Goal: Information Seeking & Learning: Learn about a topic

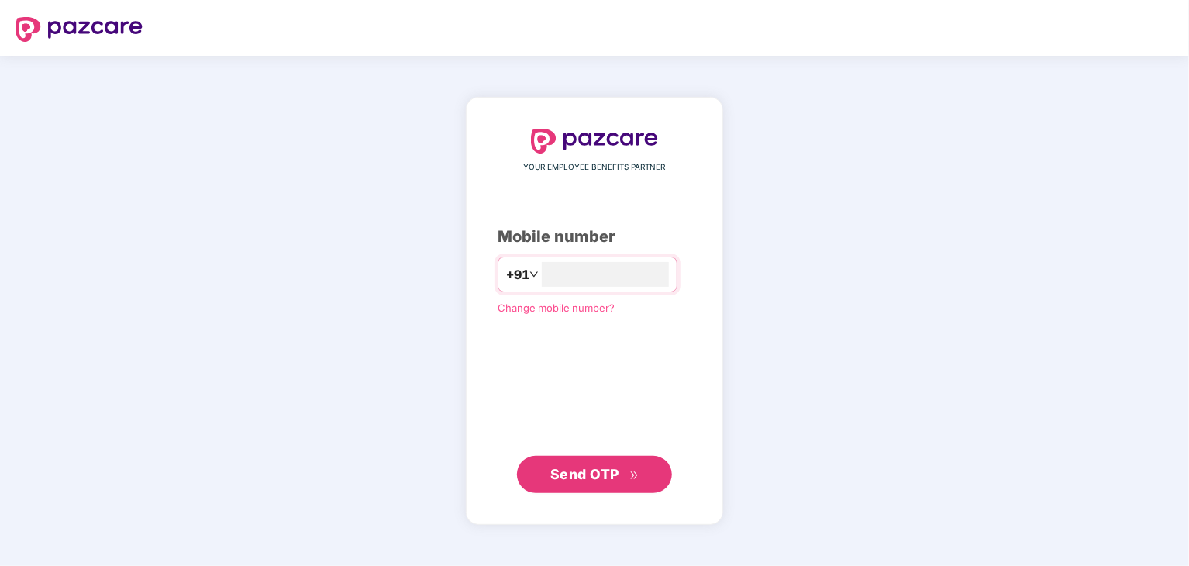
type input "**********"
click at [576, 457] on button "Send OTP" at bounding box center [594, 474] width 155 height 37
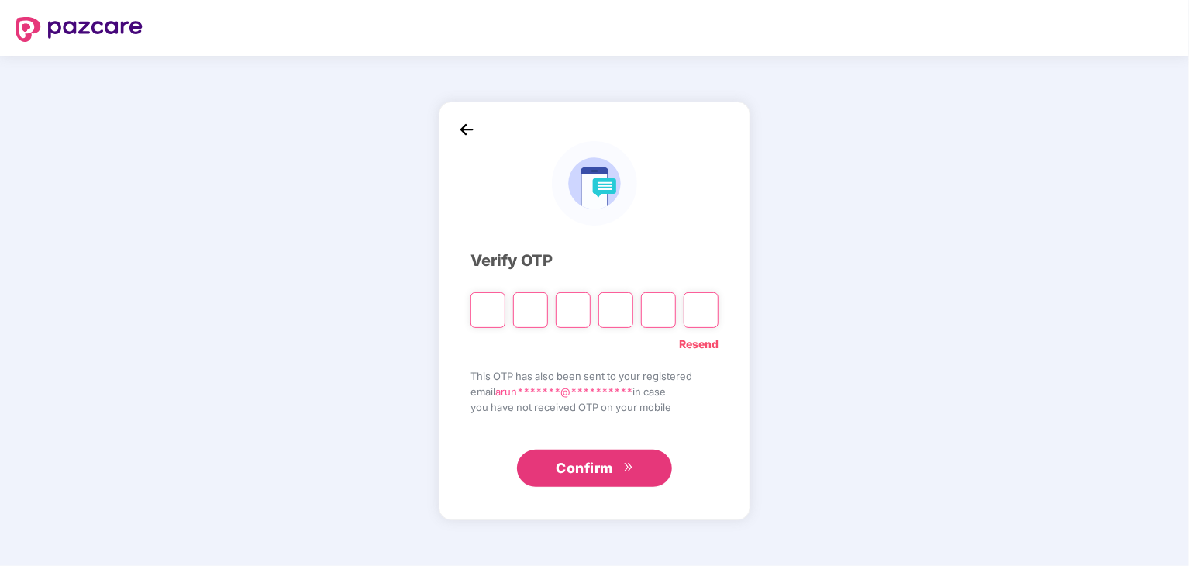
type input "*"
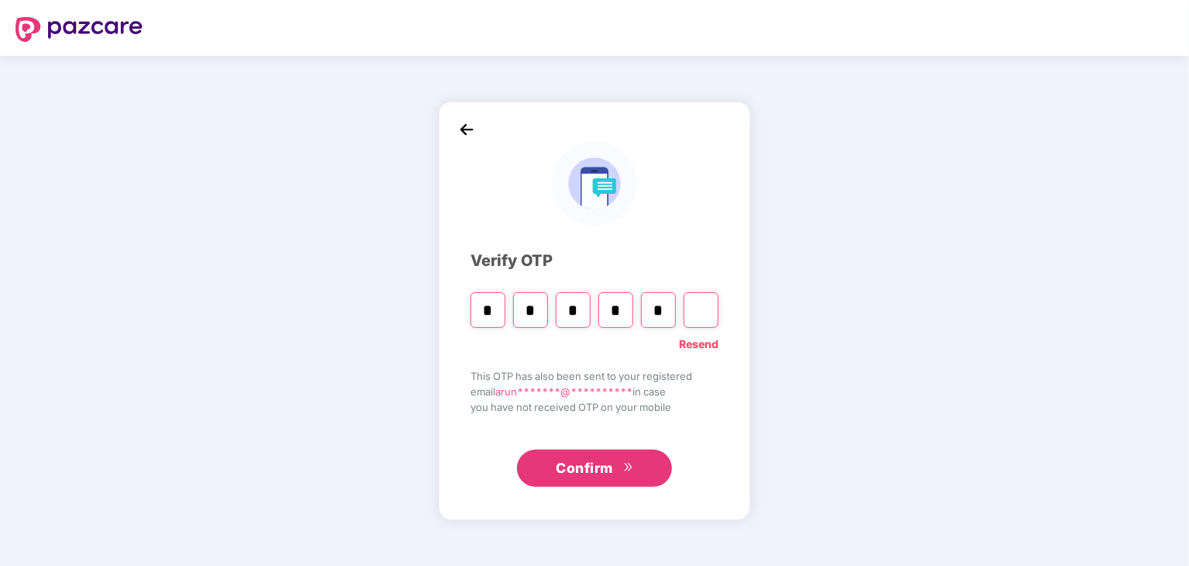
type input "*"
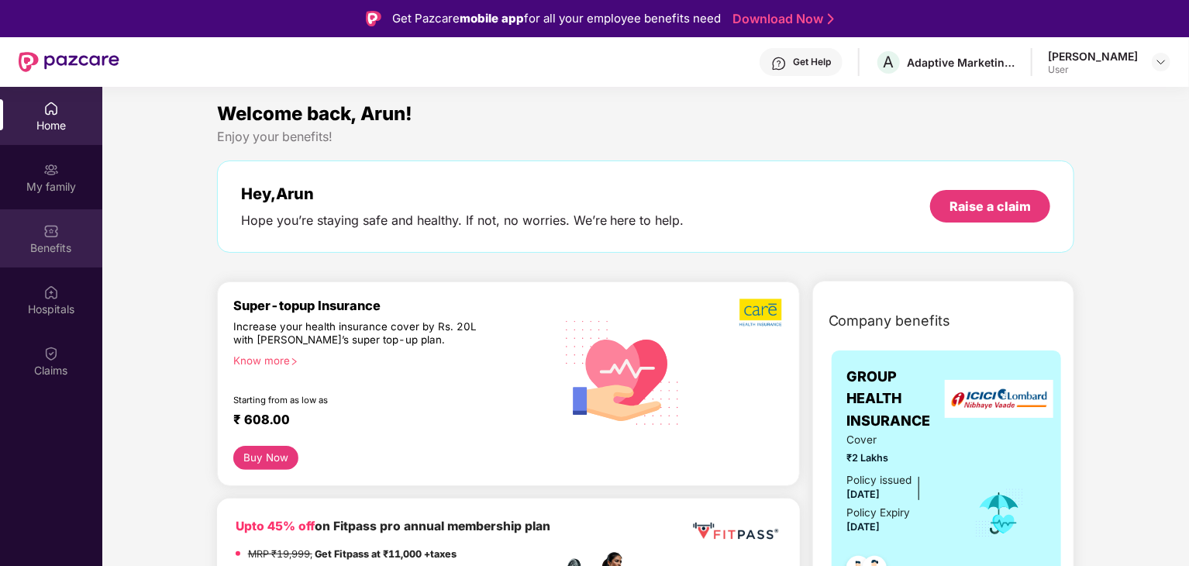
click at [62, 252] on div "Benefits" at bounding box center [51, 248] width 102 height 16
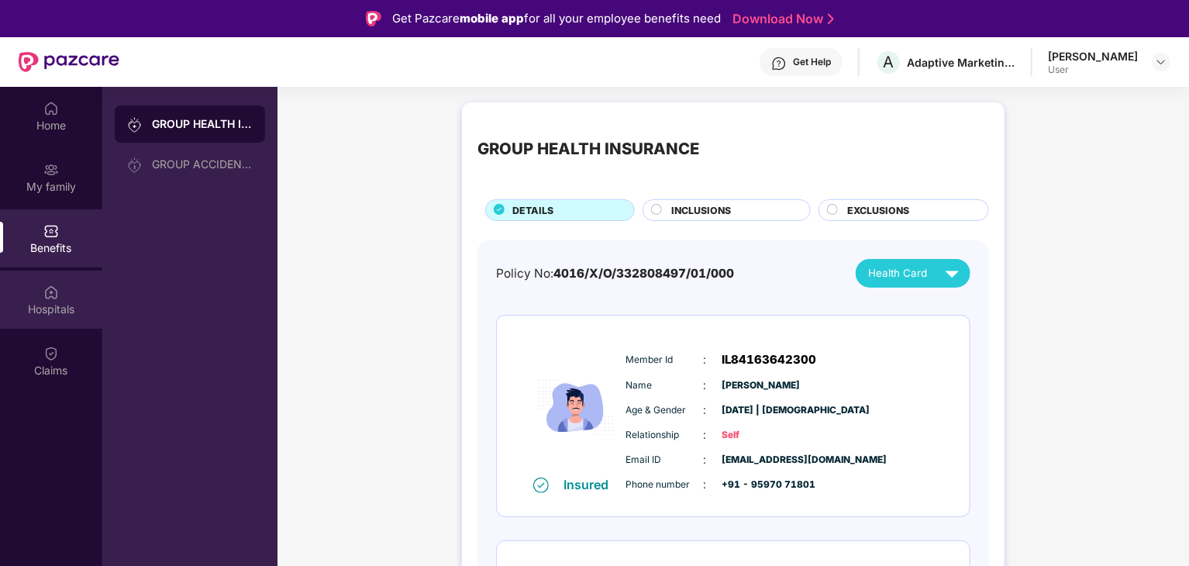
click at [61, 295] on div "Hospitals" at bounding box center [51, 300] width 102 height 58
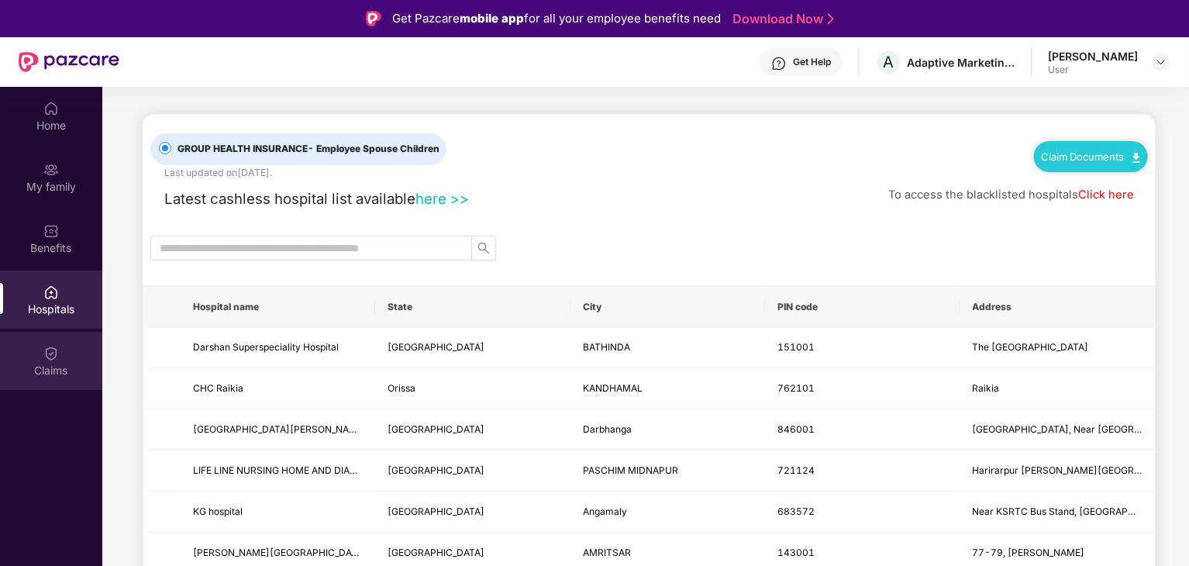
click at [59, 369] on div "Claims" at bounding box center [51, 371] width 102 height 16
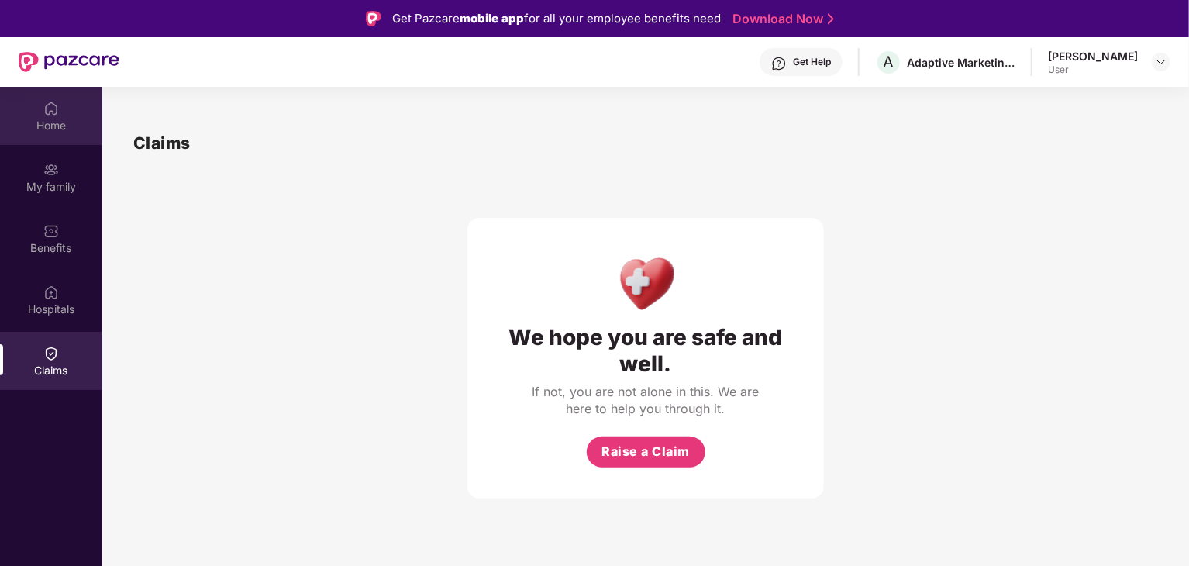
click at [81, 118] on div "Home" at bounding box center [51, 126] width 102 height 16
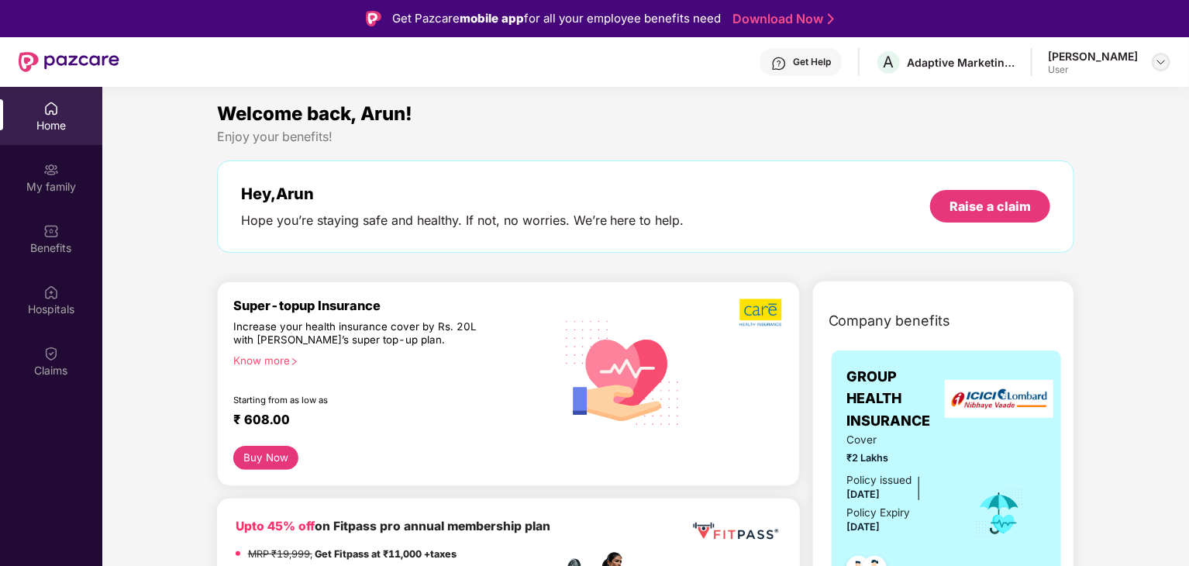
click at [1163, 56] on img at bounding box center [1161, 62] width 12 height 12
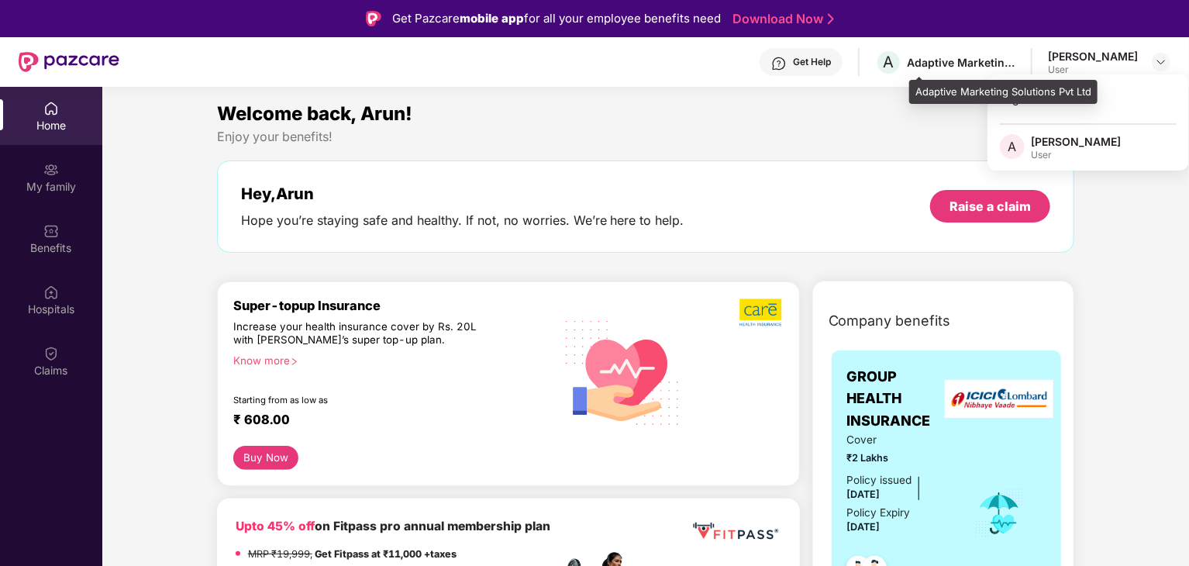
click at [951, 61] on div "Adaptive Marketing Solutions Pvt Ltd" at bounding box center [961, 62] width 109 height 15
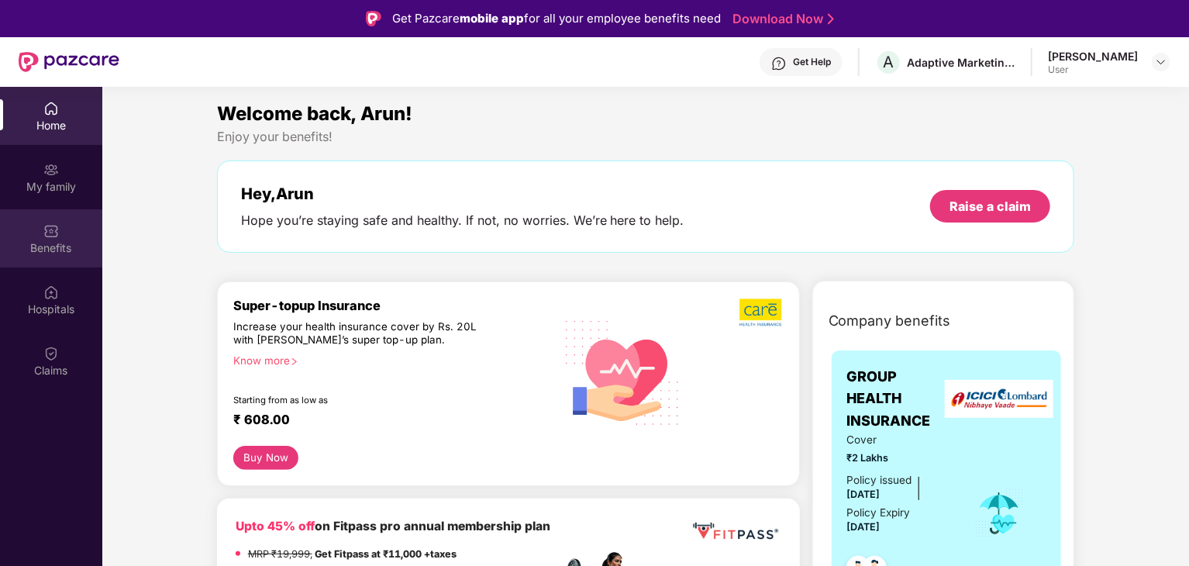
click at [50, 240] on div "Benefits" at bounding box center [51, 248] width 102 height 16
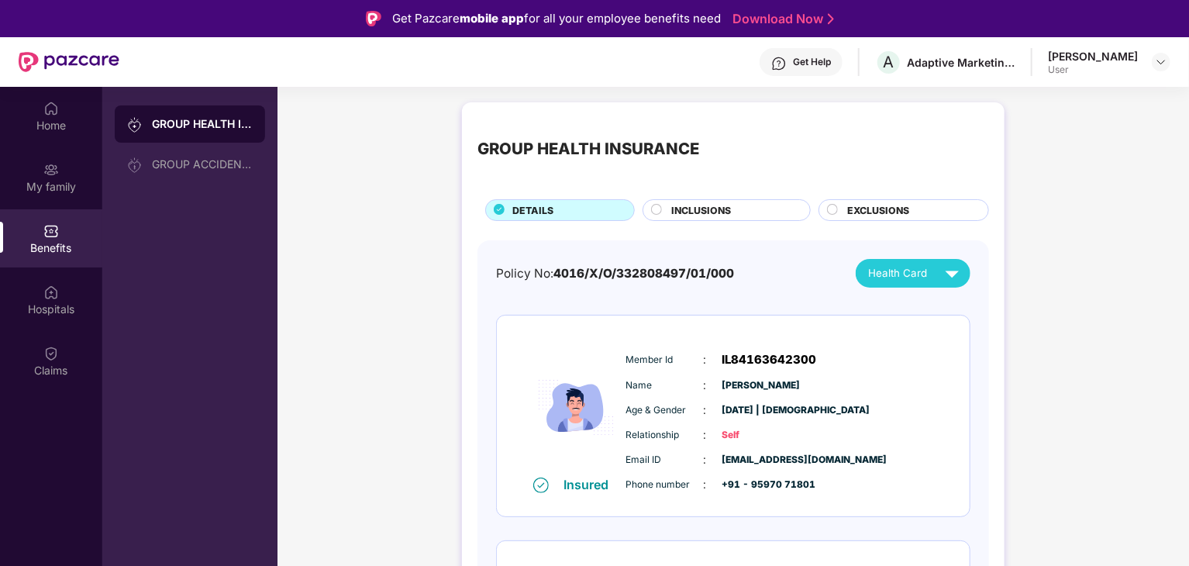
click at [752, 212] on div "INCLUSIONS" at bounding box center [733, 211] width 139 height 17
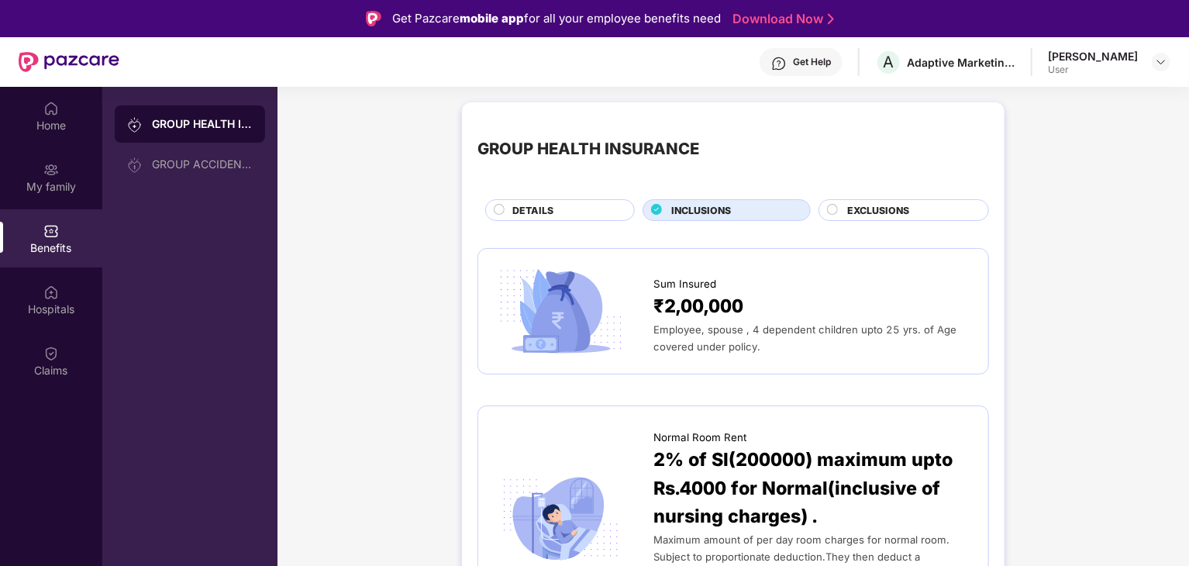
click at [895, 199] on div "EXCLUSIONS" at bounding box center [904, 210] width 171 height 22
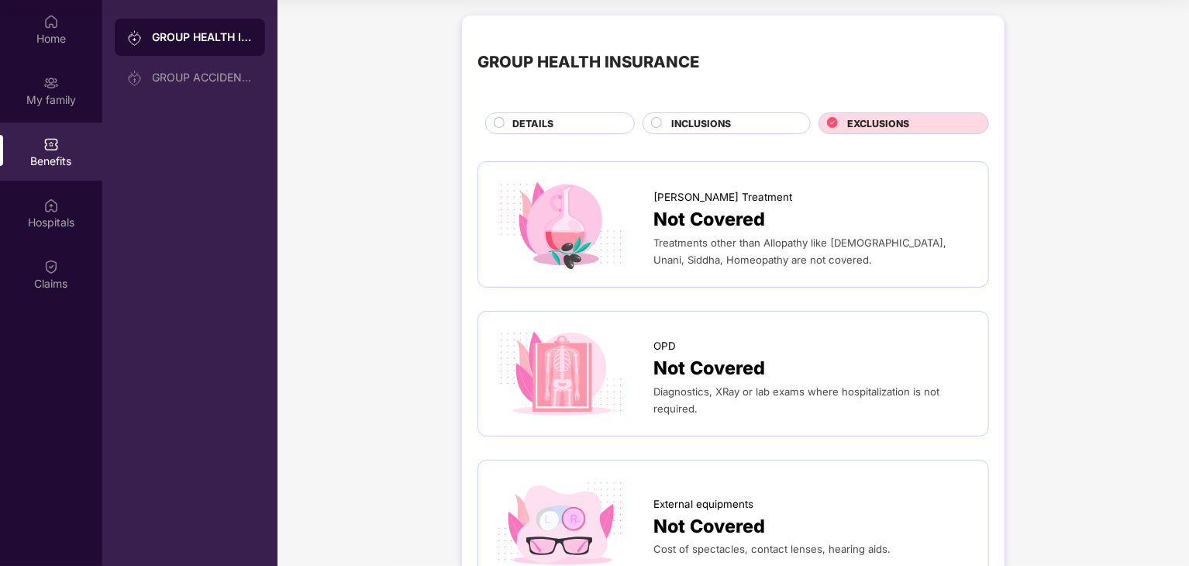
click at [744, 118] on div "INCLUSIONS" at bounding box center [733, 124] width 139 height 17
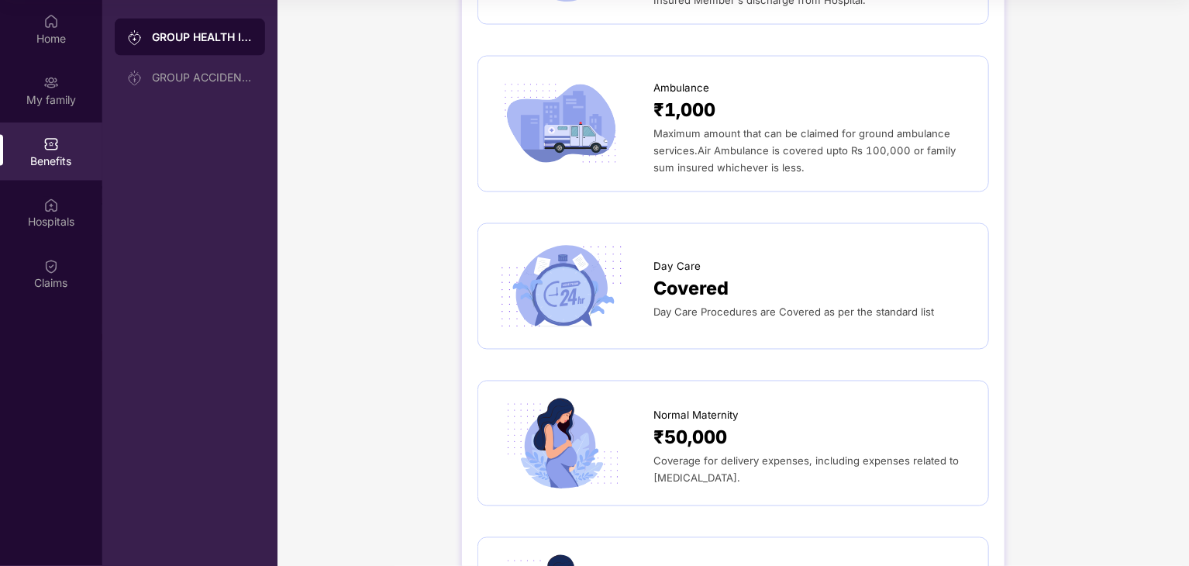
scroll to position [1318, 0]
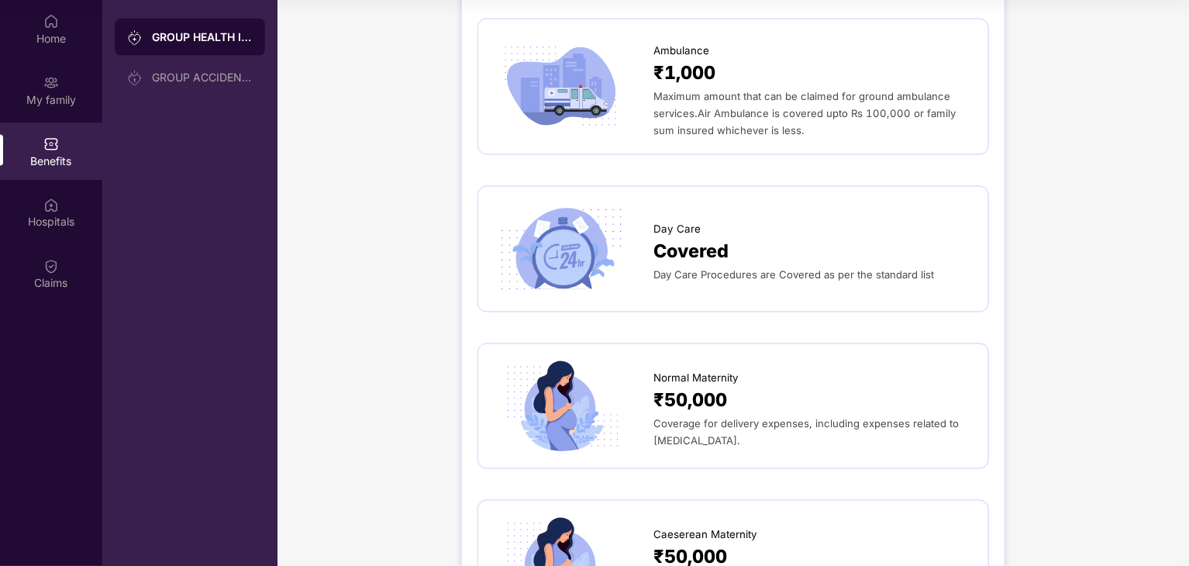
drag, startPoint x: 695, startPoint y: 403, endPoint x: 842, endPoint y: 417, distance: 147.2
click at [834, 417] on div "Coverage for delivery expenses, including expenses related to [MEDICAL_DATA]." at bounding box center [812, 432] width 319 height 34
click at [841, 419] on div "Coverage for delivery expenses, including expenses related to [MEDICAL_DATA]." at bounding box center [812, 432] width 319 height 34
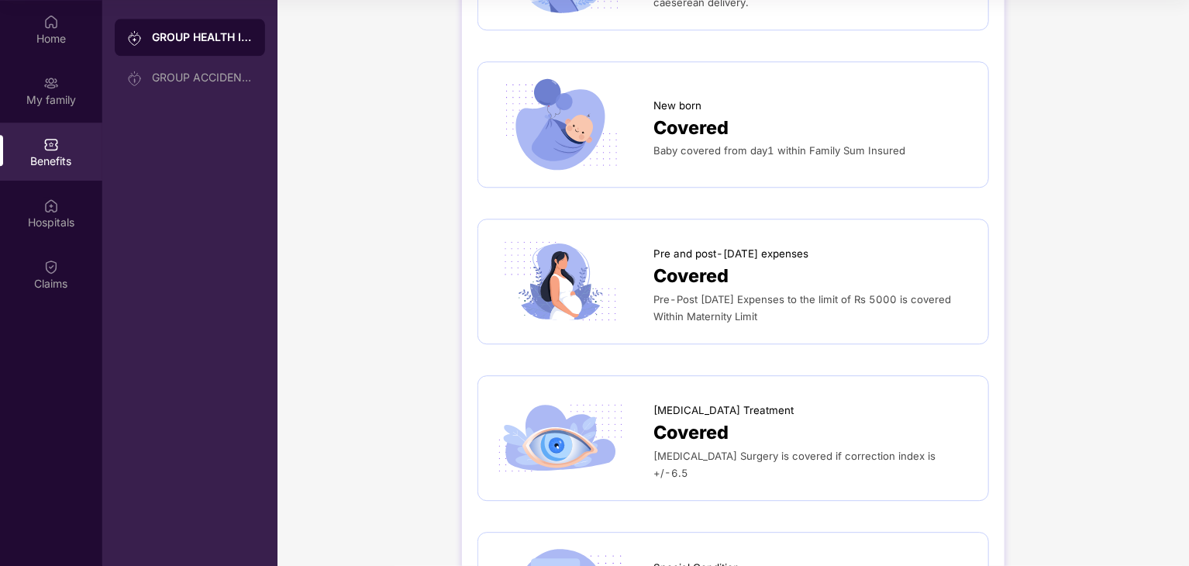
scroll to position [1938, 0]
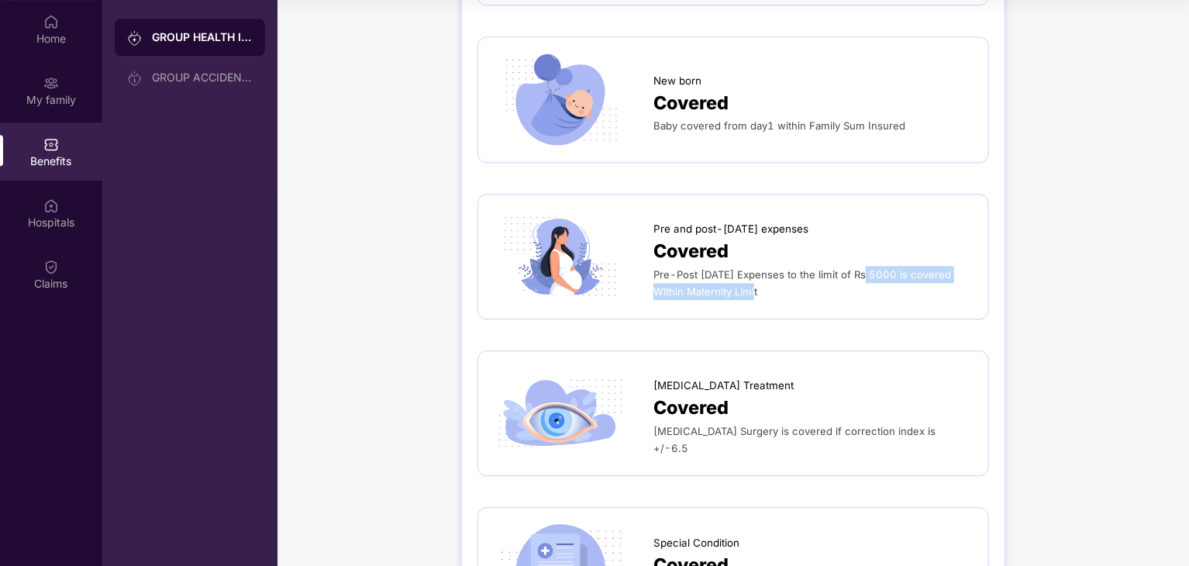
drag, startPoint x: 858, startPoint y: 261, endPoint x: 912, endPoint y: 269, distance: 54.0
click at [912, 269] on div "Pre-Post [DATE] Expenses to the limit of Rs 5000 is covered Within Maternity Li…" at bounding box center [812, 283] width 319 height 34
click at [898, 271] on div "Pre-Post [DATE] Expenses to the limit of Rs 5000 is covered Within Maternity Li…" at bounding box center [812, 283] width 319 height 34
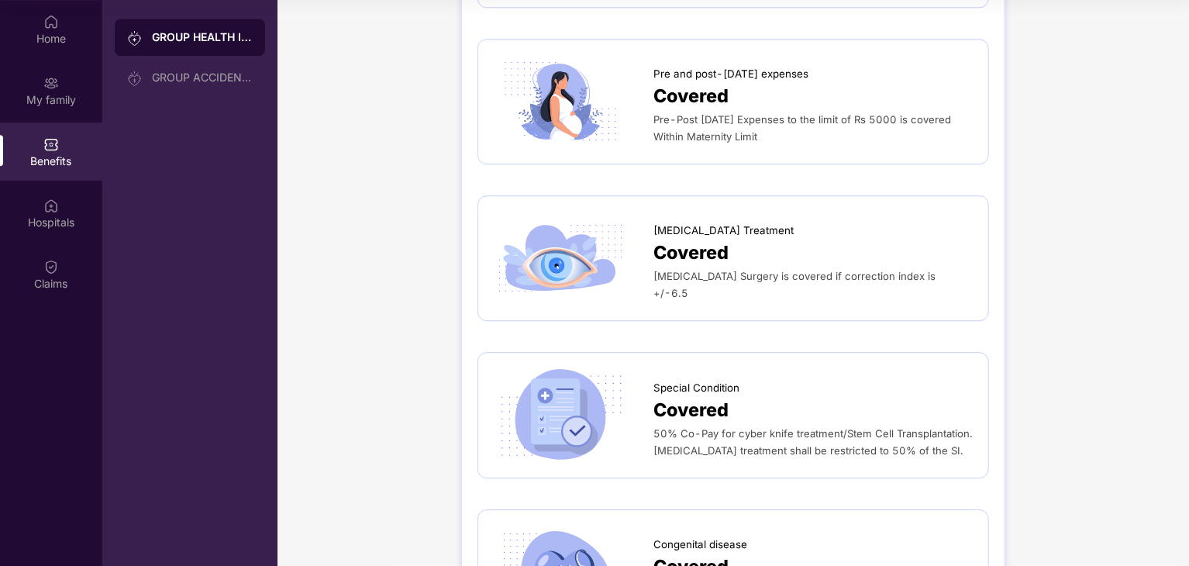
scroll to position [2015, 0]
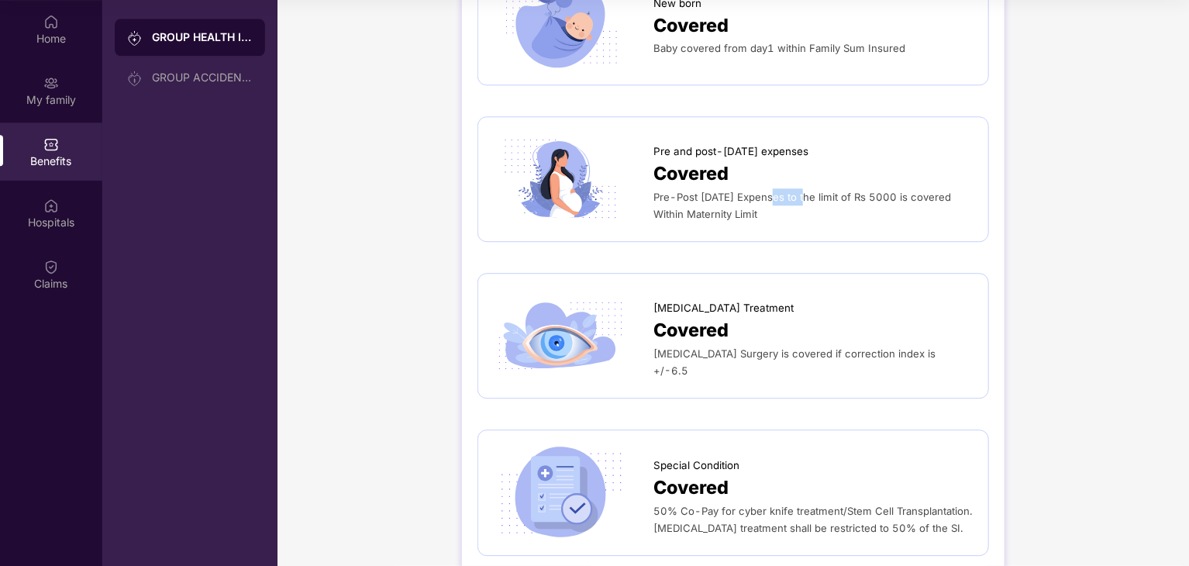
drag, startPoint x: 795, startPoint y: 182, endPoint x: 766, endPoint y: 186, distance: 28.9
click at [766, 191] on span "Pre-Post [DATE] Expenses to the limit of Rs 5000 is covered Within Maternity Li…" at bounding box center [802, 205] width 298 height 29
click at [853, 188] on div "Pre-Post [DATE] Expenses to the limit of Rs 5000 is covered Within Maternity Li…" at bounding box center [812, 205] width 319 height 34
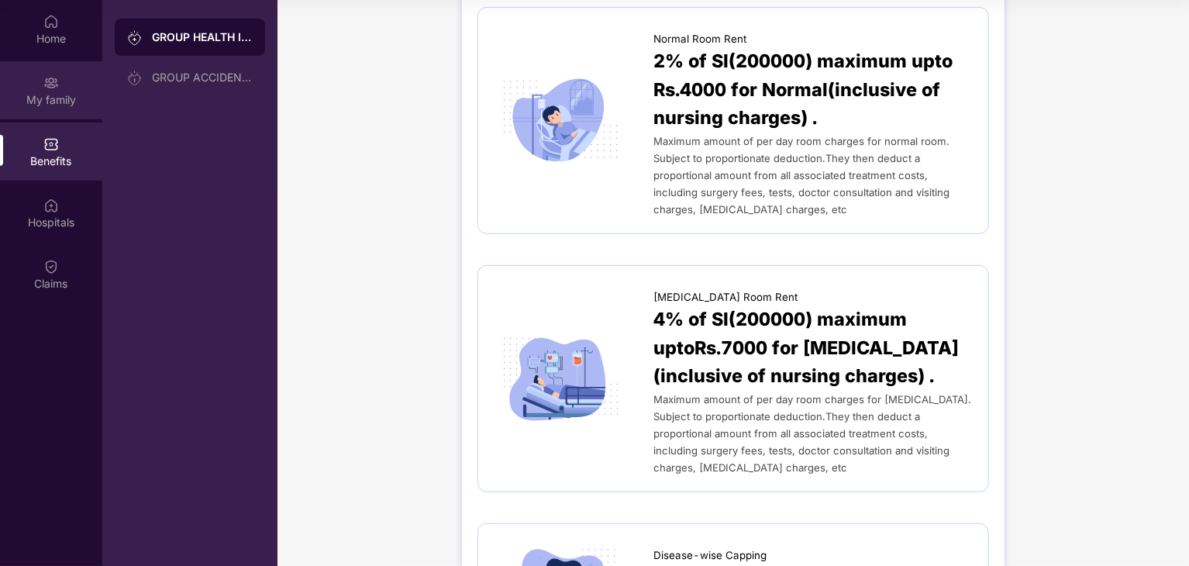
scroll to position [310, 0]
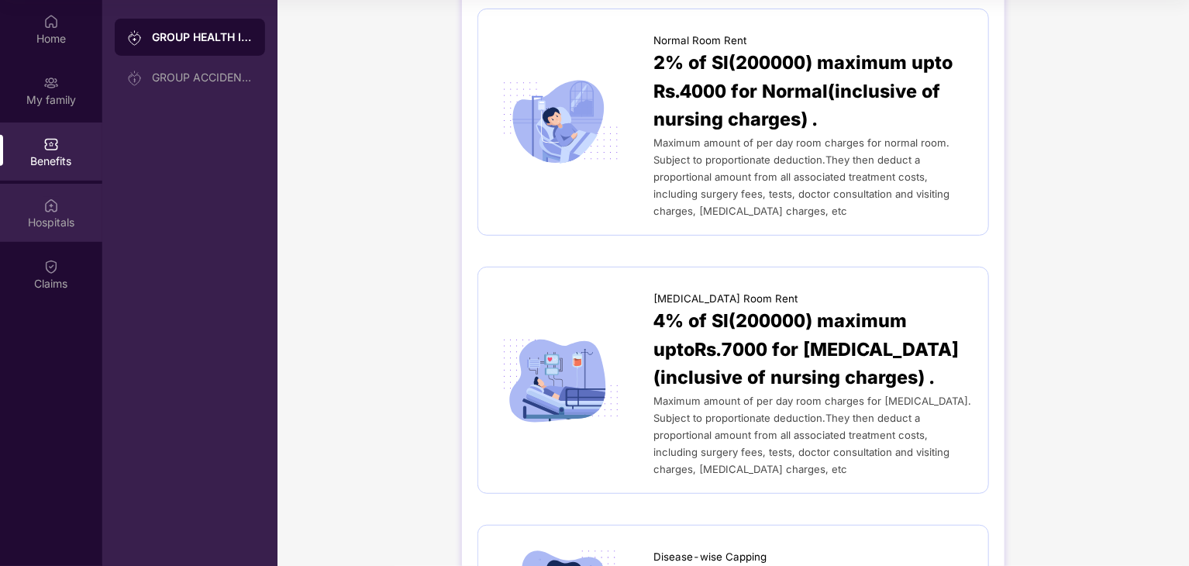
click at [66, 206] on div "Hospitals" at bounding box center [51, 213] width 102 height 58
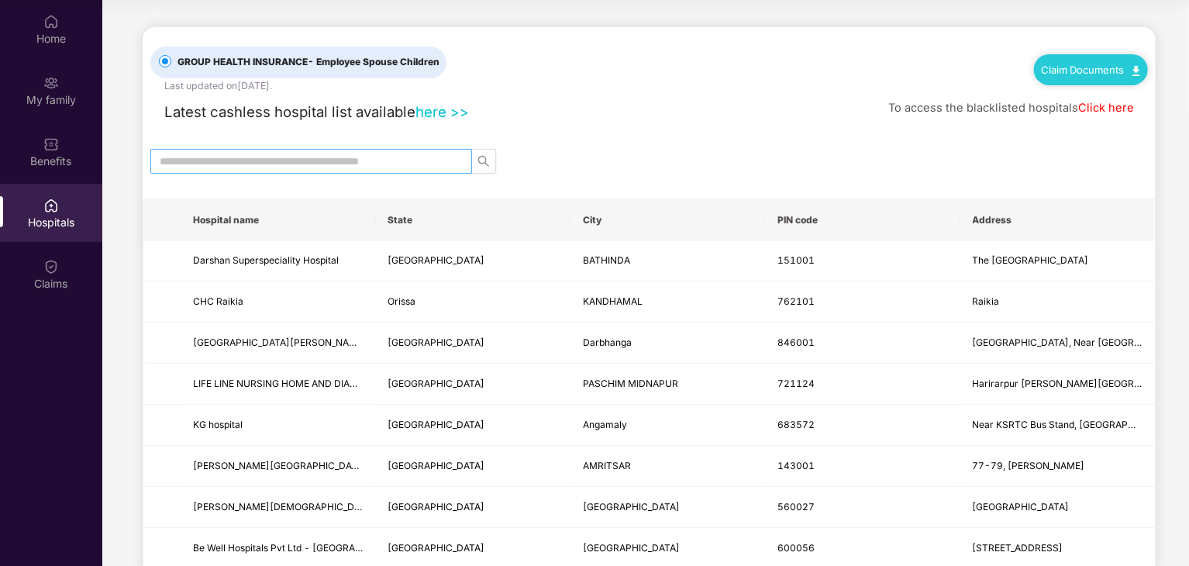
click at [334, 153] on input "text" at bounding box center [305, 161] width 291 height 17
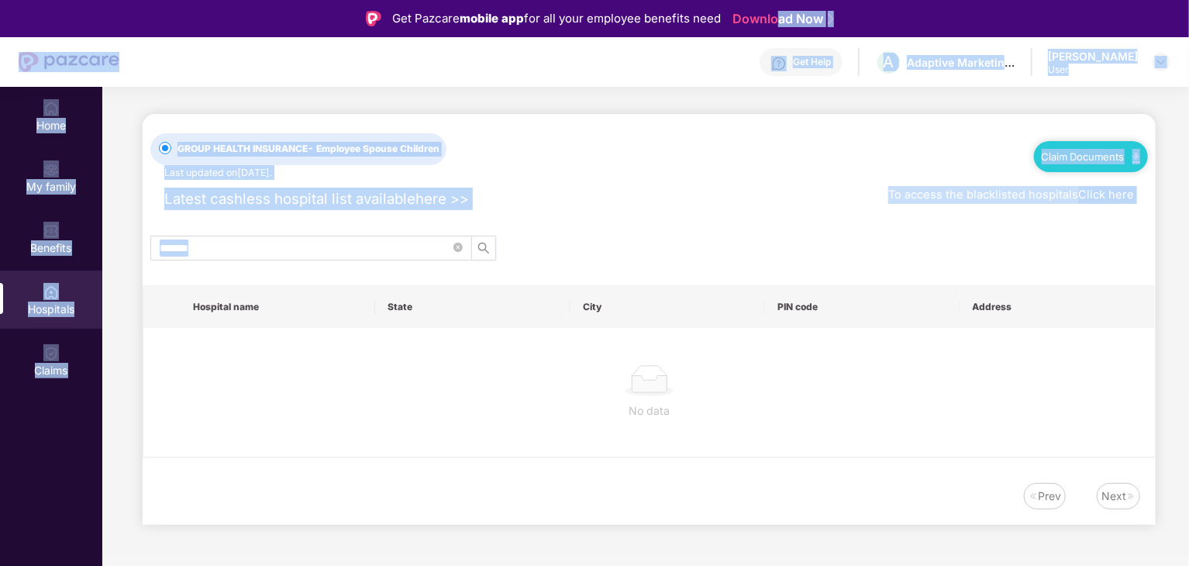
drag, startPoint x: 329, startPoint y: 190, endPoint x: 800, endPoint y: -67, distance: 536.3
click at [800, 0] on html "Get Pazcare mobile app for all your employee benefits need Download Now Get Hel…" at bounding box center [594, 283] width 1189 height 566
click at [710, 190] on div "Latest cashless hospital list available here >> To access the blacklisted hospi…" at bounding box center [649, 195] width 998 height 30
click at [290, 240] on input "*******" at bounding box center [305, 248] width 291 height 17
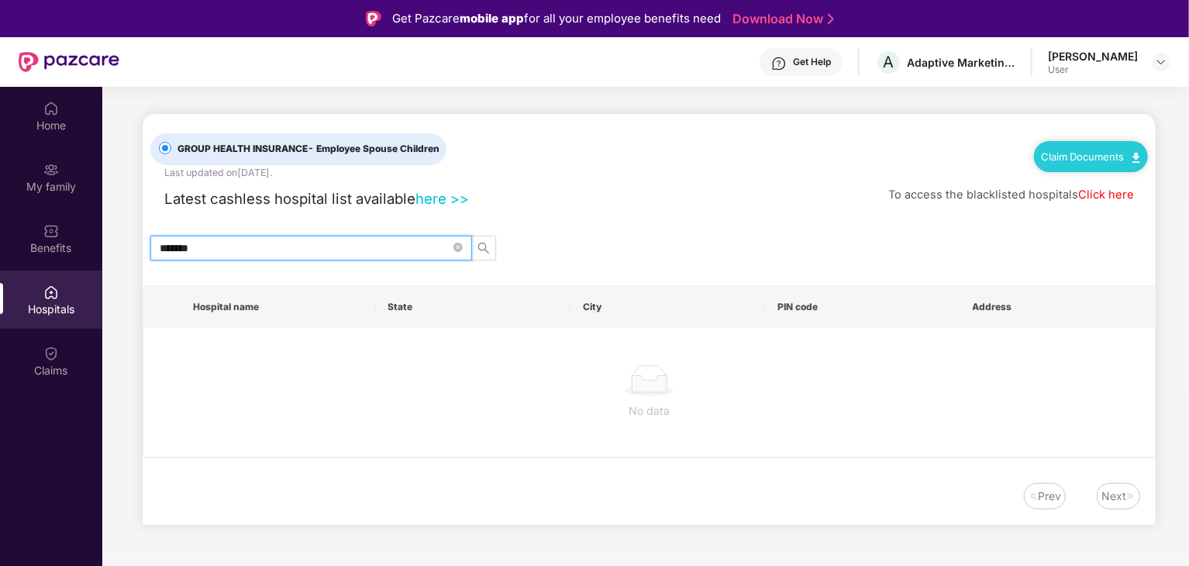
click at [288, 250] on input "*******" at bounding box center [305, 248] width 291 height 17
paste input "*********"
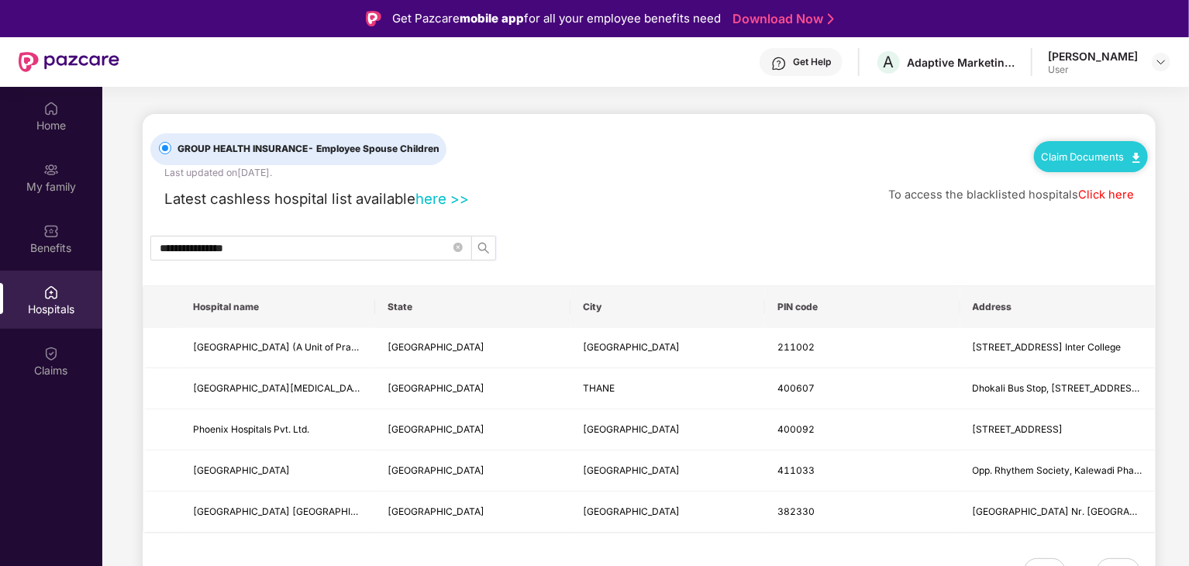
click at [440, 196] on link "here >>" at bounding box center [441, 198] width 53 height 17
drag, startPoint x: 268, startPoint y: 248, endPoint x: 43, endPoint y: 209, distance: 228.2
click at [43, 209] on div "**********" at bounding box center [594, 370] width 1189 height 566
drag, startPoint x: 178, startPoint y: 200, endPoint x: 323, endPoint y: 202, distance: 145.7
click at [312, 204] on span "Latest cashless hospital list available" at bounding box center [289, 198] width 251 height 17
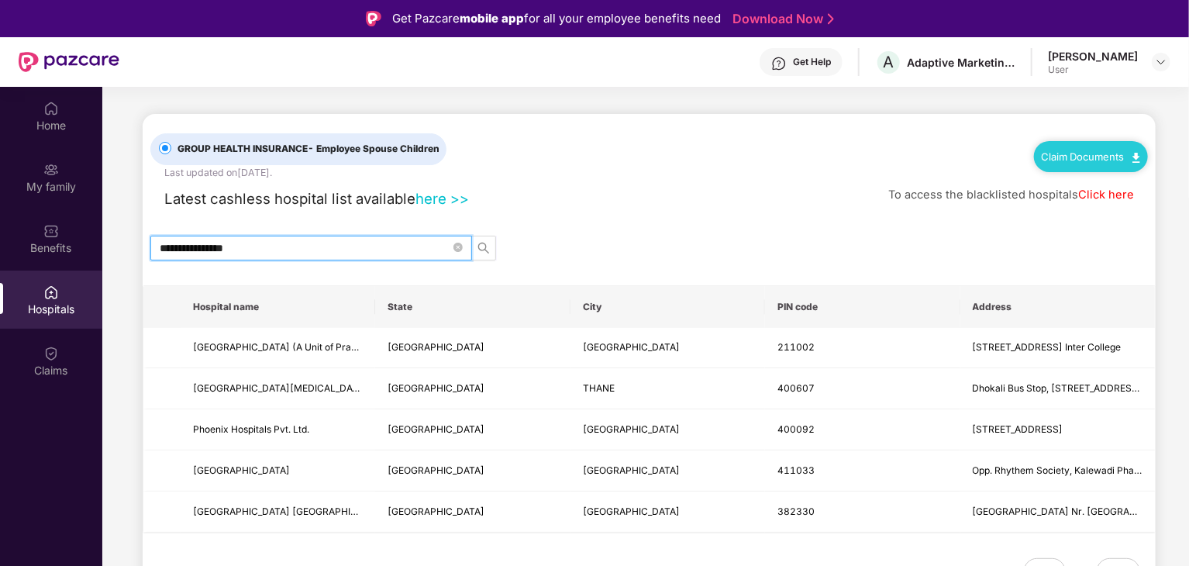
drag, startPoint x: 276, startPoint y: 251, endPoint x: 119, endPoint y: 229, distance: 158.8
click at [119, 229] on main "**********" at bounding box center [645, 359] width 1087 height 544
type input "**"
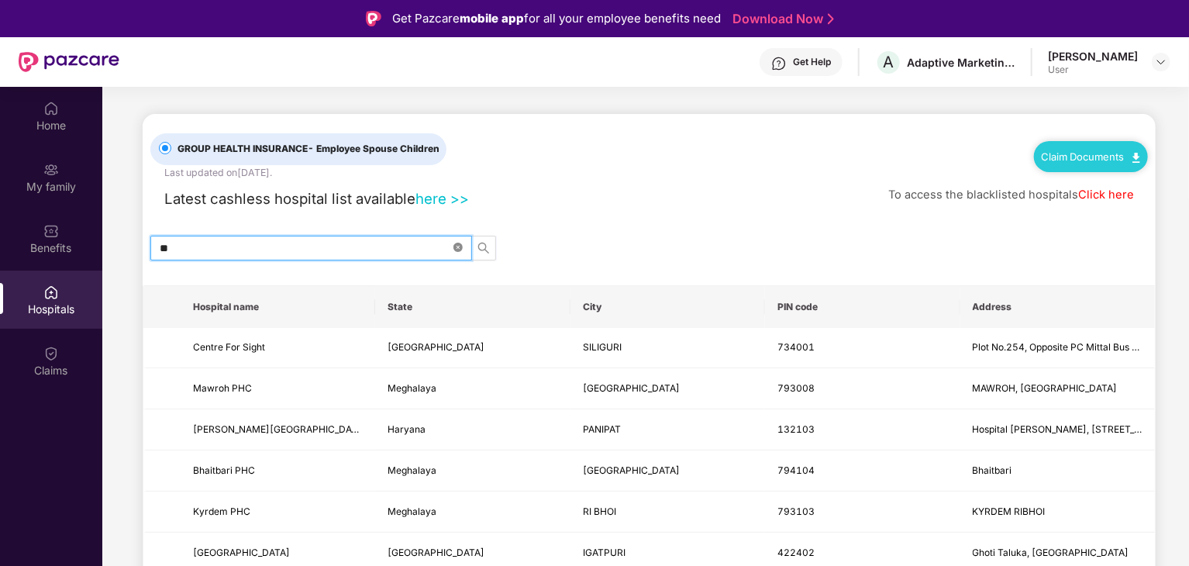
click at [459, 240] on span at bounding box center [457, 247] width 9 height 15
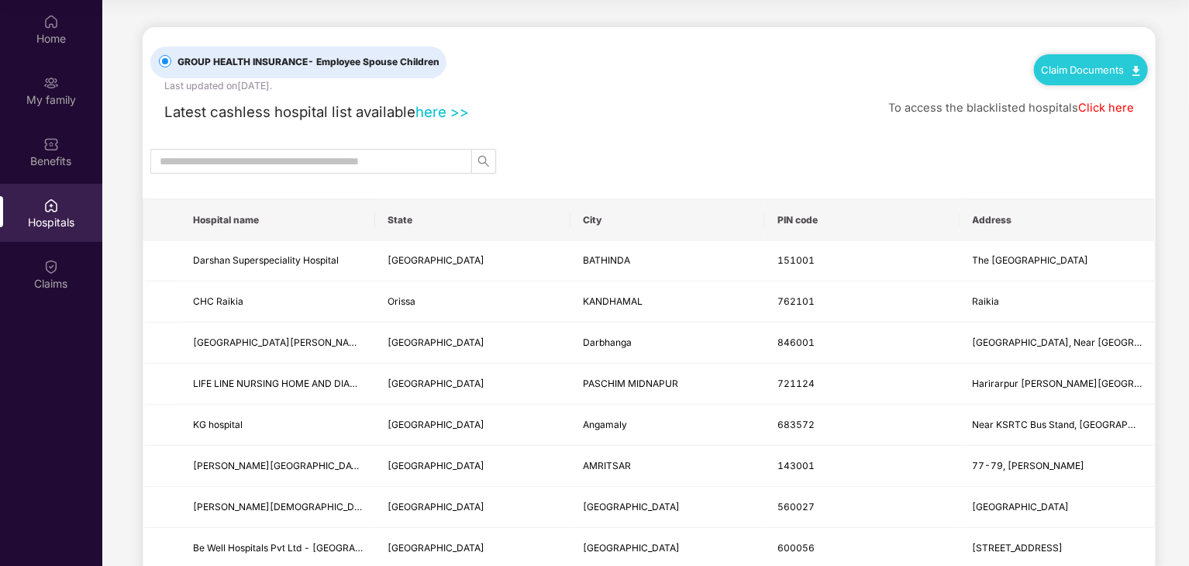
click at [450, 110] on link "here >>" at bounding box center [441, 111] width 53 height 17
click at [1060, 67] on link "Claim Documents" at bounding box center [1091, 70] width 98 height 12
click at [1087, 100] on link "Claim Form" at bounding box center [1096, 97] width 101 height 33
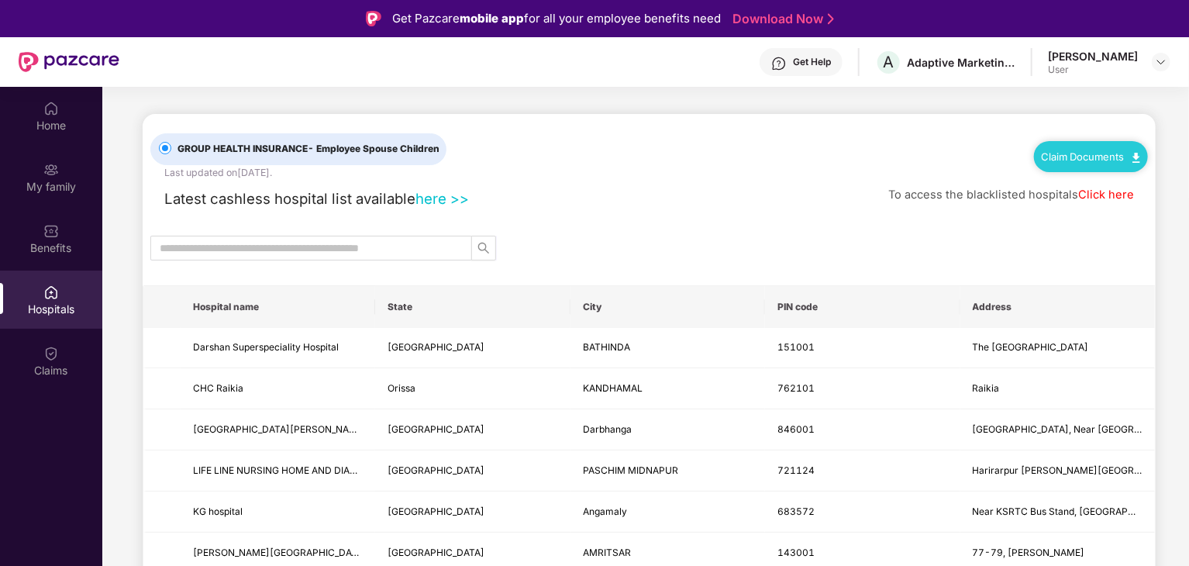
click at [1121, 193] on link "Click here" at bounding box center [1106, 195] width 56 height 14
click at [39, 304] on div "Hospitals" at bounding box center [51, 310] width 102 height 16
click at [443, 196] on link "here >>" at bounding box center [441, 198] width 53 height 17
click at [40, 296] on div "Hospitals" at bounding box center [51, 300] width 102 height 58
click at [56, 231] on img at bounding box center [51, 231] width 16 height 16
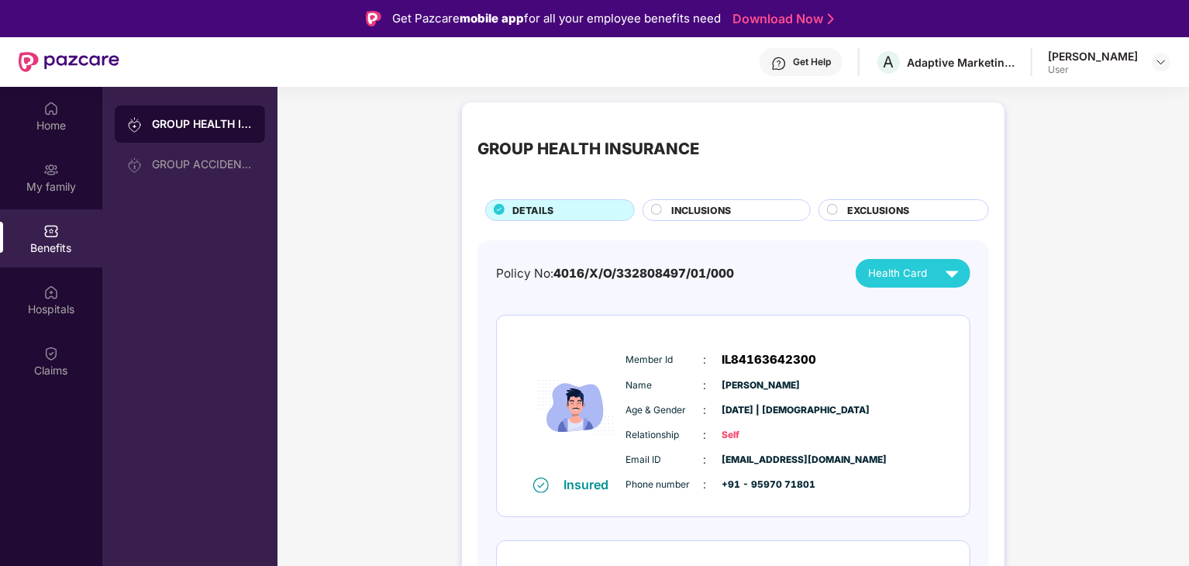
click at [723, 214] on span "INCLUSIONS" at bounding box center [701, 210] width 60 height 15
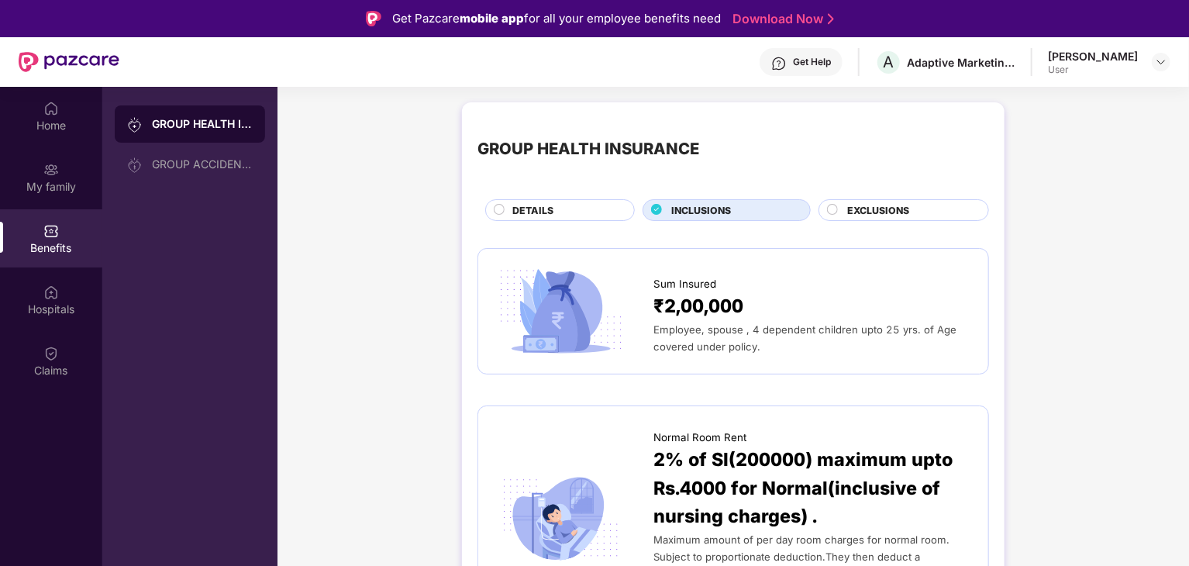
click at [888, 191] on div "GROUP HEALTH INSURANCE DETAILS INCLUSIONS EXCLUSIONS" at bounding box center [733, 169] width 512 height 103
click at [876, 205] on span "EXCLUSIONS" at bounding box center [878, 210] width 62 height 15
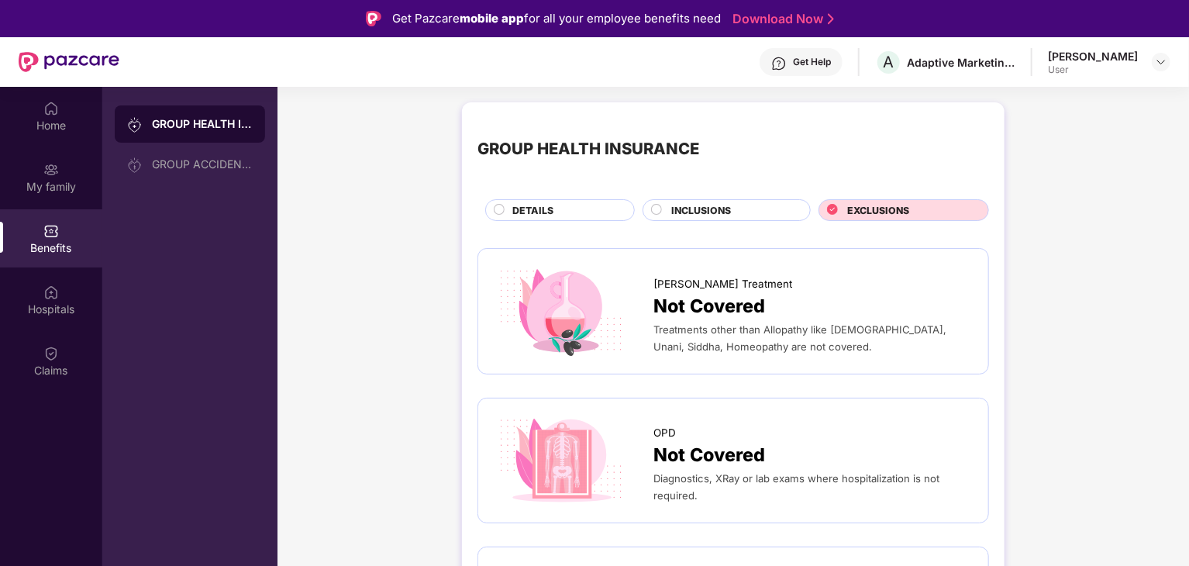
click at [696, 211] on span "INCLUSIONS" at bounding box center [701, 210] width 60 height 15
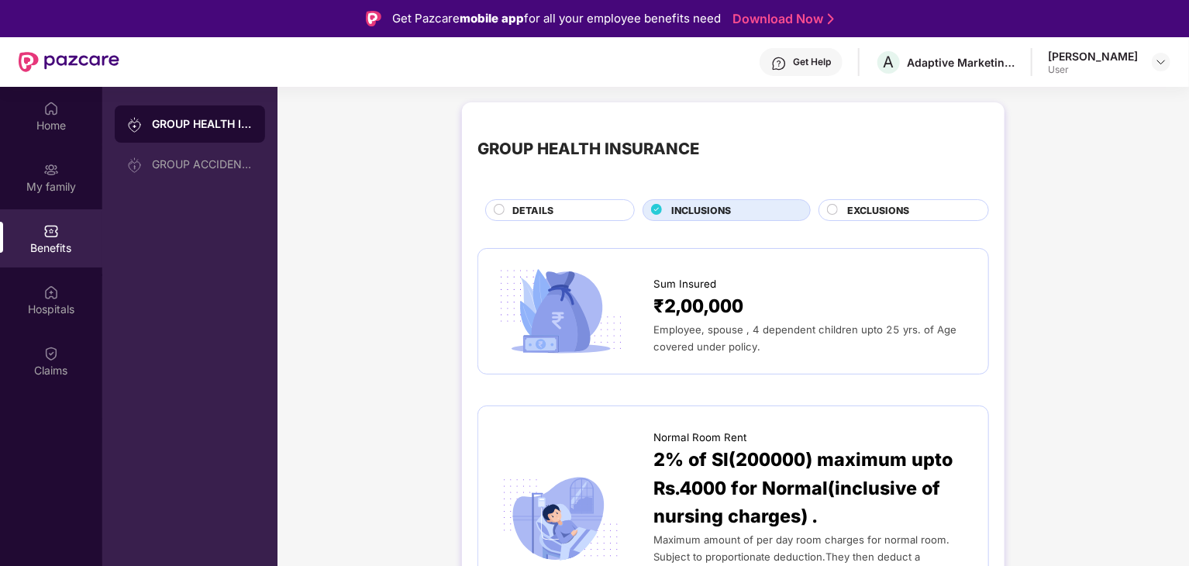
click at [526, 203] on span "DETAILS" at bounding box center [532, 210] width 41 height 15
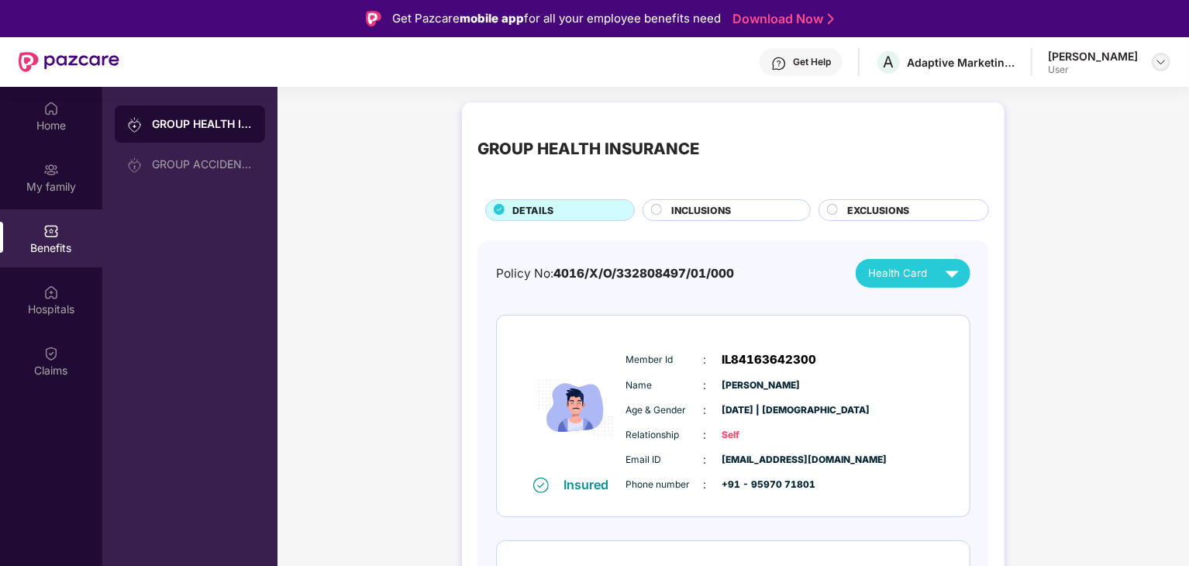
click at [1160, 65] on img at bounding box center [1161, 62] width 12 height 12
click at [1032, 99] on div "Logout" at bounding box center [1089, 99] width 202 height 30
